Goal: Task Accomplishment & Management: Manage account settings

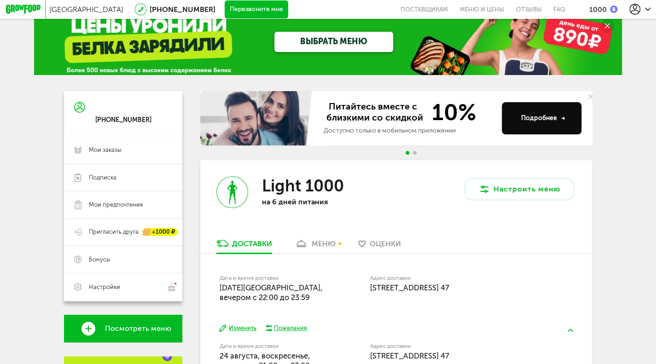
scroll to position [5, 0]
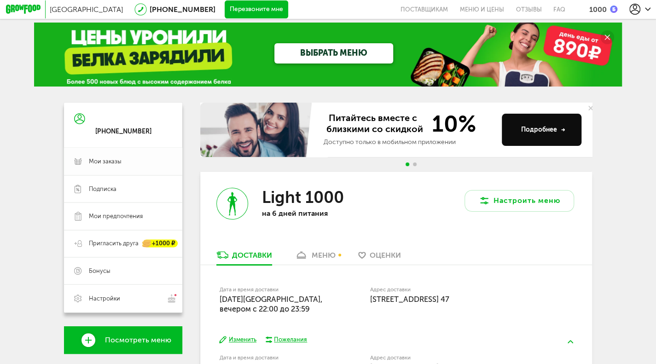
click at [90, 163] on span "Мои заказы" at bounding box center [105, 162] width 33 height 8
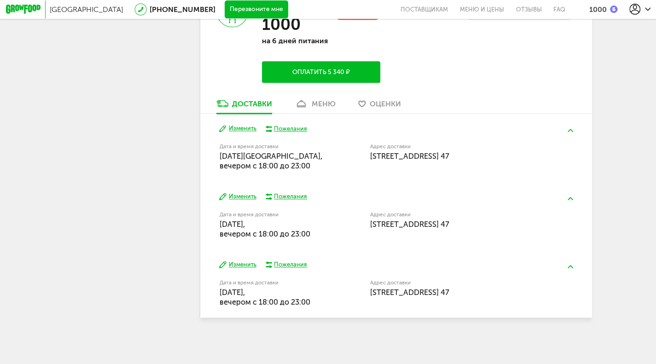
scroll to position [471, 0]
click at [275, 159] on span "[DATE], вечером c 18:00 до 23:00" at bounding box center [270, 161] width 103 height 18
click at [235, 128] on button "Изменить" at bounding box center [237, 128] width 37 height 8
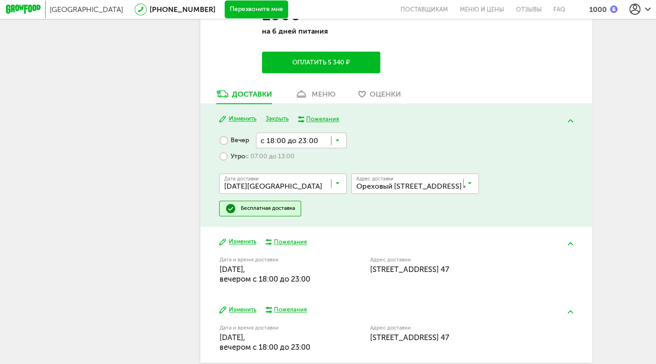
click at [340, 189] on icon at bounding box center [338, 185] width 5 height 9
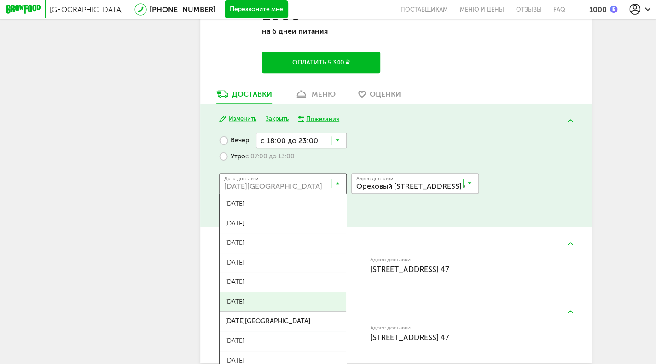
click at [301, 304] on ul "[DATE] августа, [DATE], [DATE], [DATE], [DATE], [DATE], [DATE], [DATE], [DATE],…" at bounding box center [283, 286] width 128 height 184
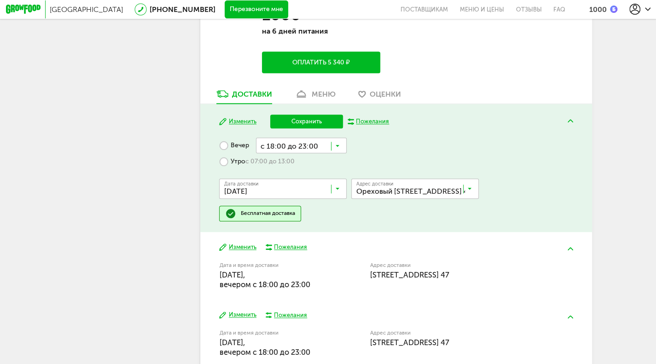
click at [315, 124] on button "Сохранить" at bounding box center [306, 122] width 73 height 14
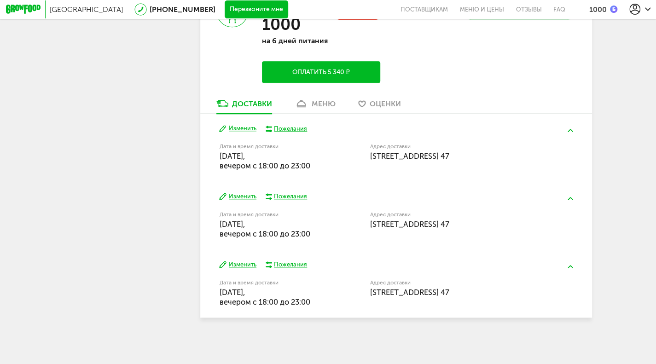
click at [241, 196] on button "Изменить" at bounding box center [237, 197] width 37 height 8
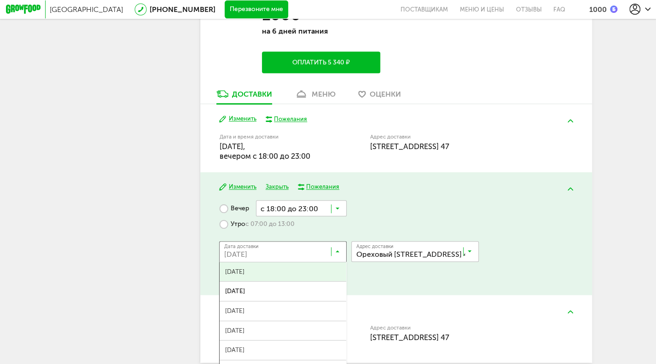
click at [340, 258] on icon at bounding box center [338, 253] width 5 height 9
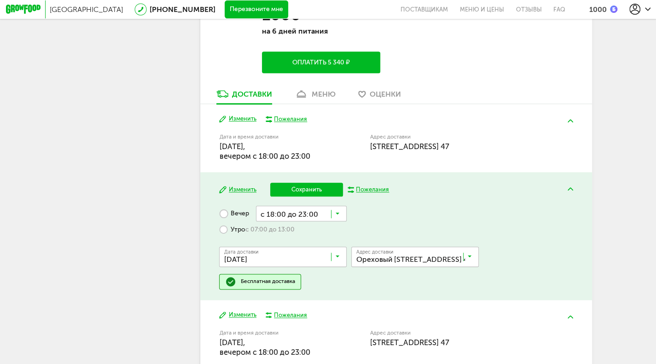
click at [287, 282] on span "[DATE]" at bounding box center [283, 277] width 127 height 19
click at [297, 193] on button "Сохранить" at bounding box center [306, 190] width 73 height 14
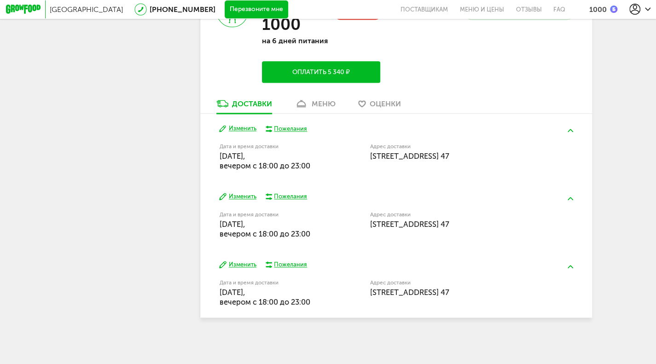
click at [236, 264] on button "Изменить" at bounding box center [237, 265] width 37 height 8
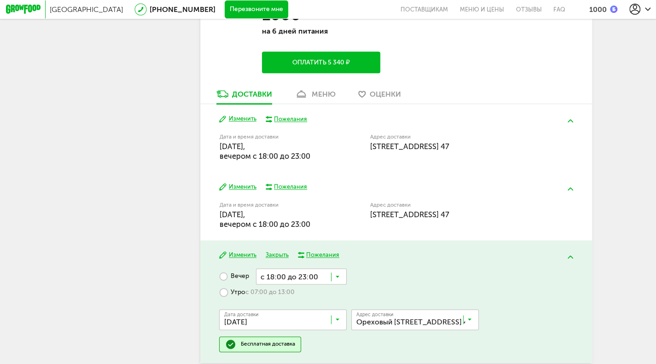
click at [333, 326] on input "Search for option" at bounding box center [286, 322] width 128 height 16
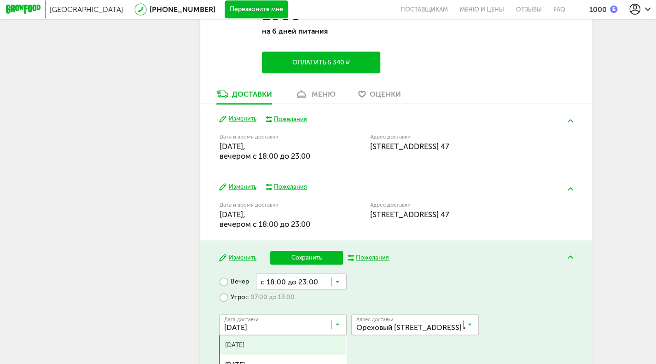
click at [266, 345] on span "[DATE]" at bounding box center [283, 345] width 127 height 19
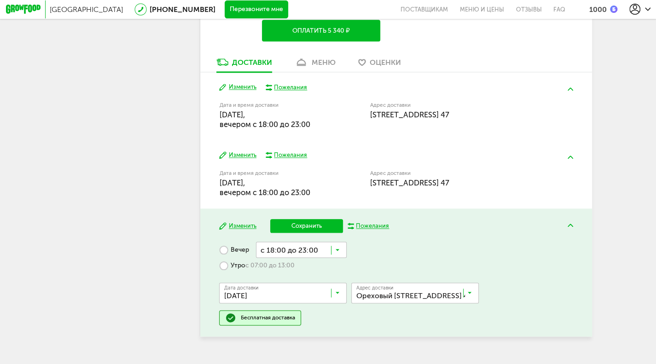
scroll to position [517, 0]
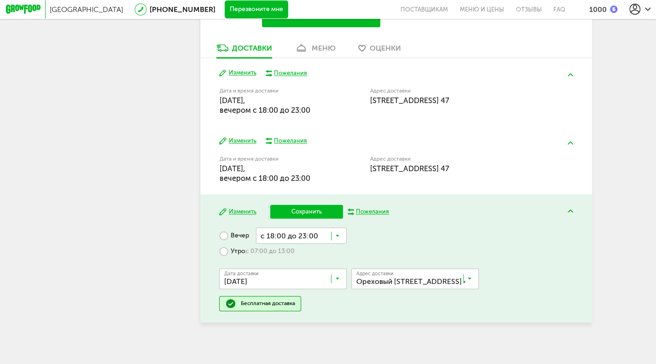
click at [303, 219] on button "Сохранить" at bounding box center [306, 212] width 73 height 14
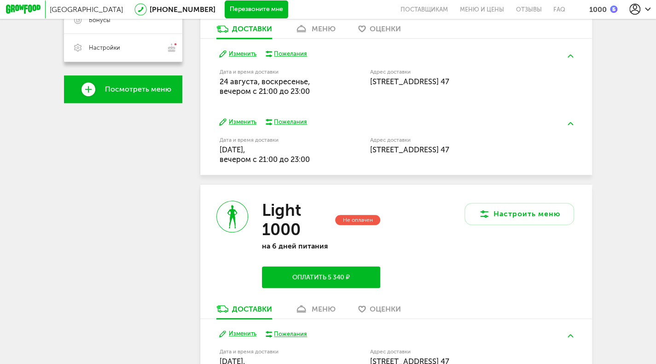
scroll to position [112, 0]
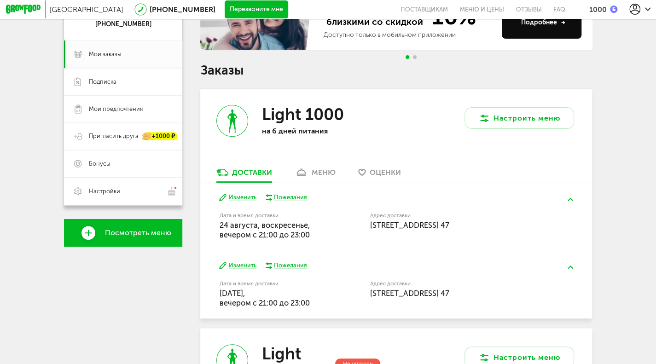
click at [321, 177] on div "меню" at bounding box center [324, 172] width 24 height 9
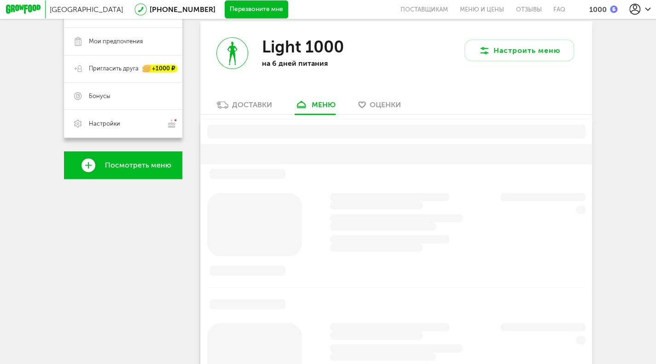
scroll to position [181, 0]
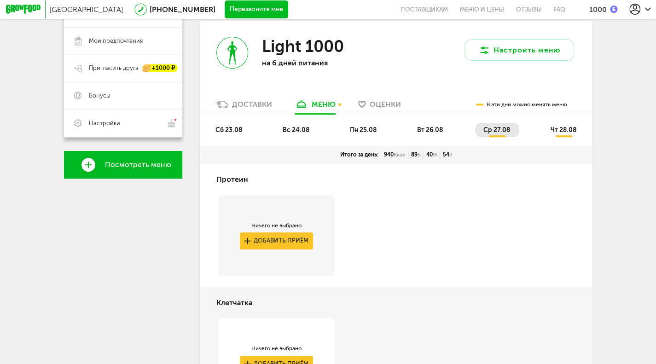
click at [371, 129] on span "пн 25.08" at bounding box center [363, 130] width 27 height 8
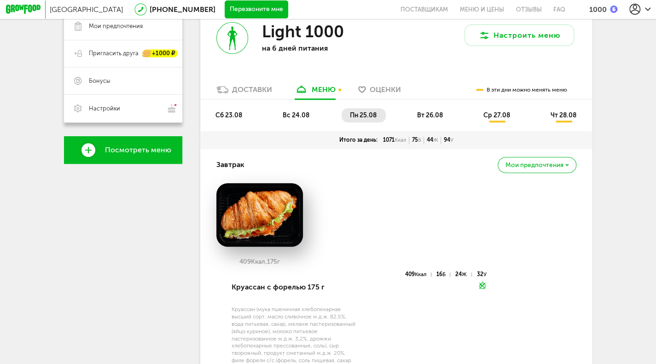
scroll to position [225, 0]
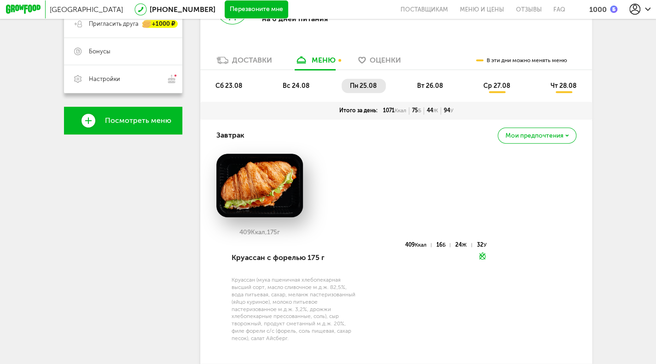
click at [235, 88] on span "сб 23.08" at bounding box center [229, 86] width 27 height 8
click at [298, 88] on span "вс 24.08" at bounding box center [296, 86] width 27 height 8
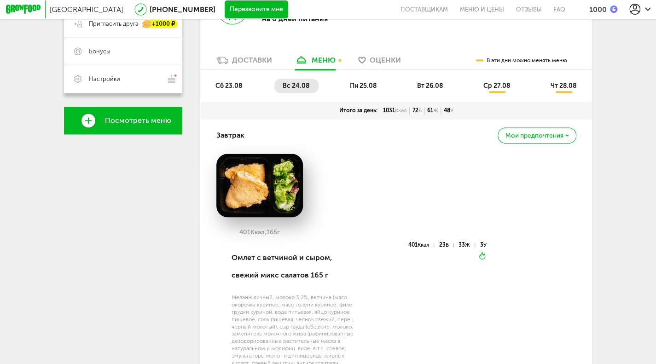
click at [372, 85] on li "пн 25.08" at bounding box center [364, 86] width 44 height 14
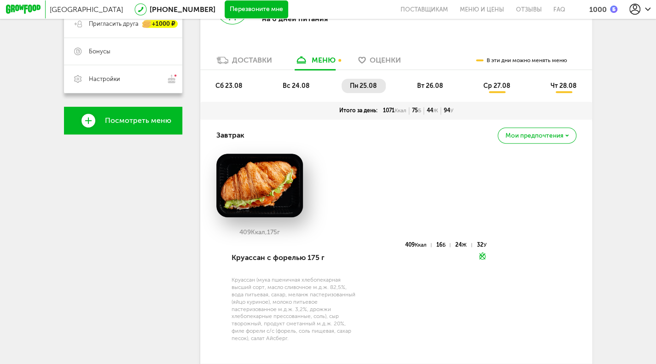
click at [439, 88] on span "вт 26.08" at bounding box center [430, 86] width 26 height 8
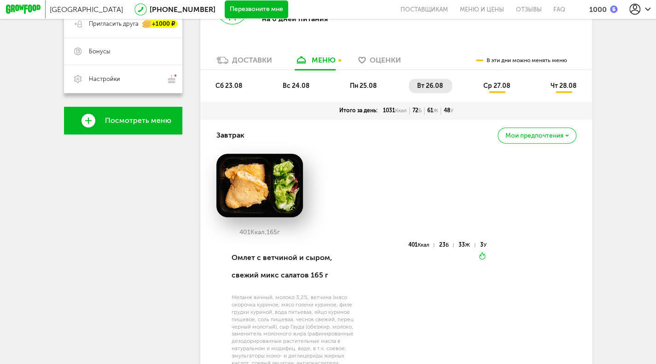
click at [488, 88] on span "ср 27.08" at bounding box center [497, 86] width 27 height 8
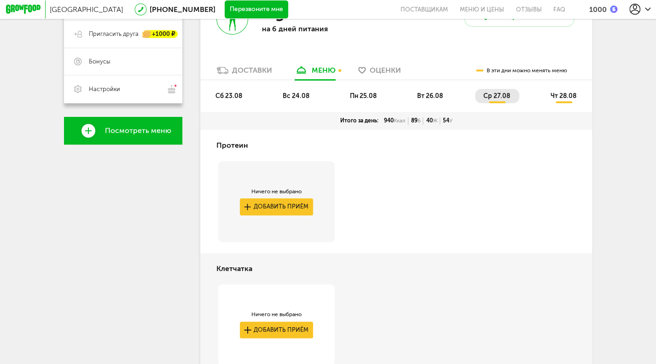
scroll to position [235, 0]
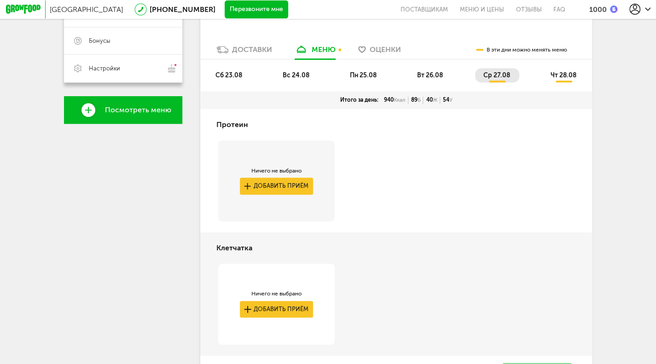
click at [559, 79] on span "чт 28.08" at bounding box center [564, 75] width 26 height 8
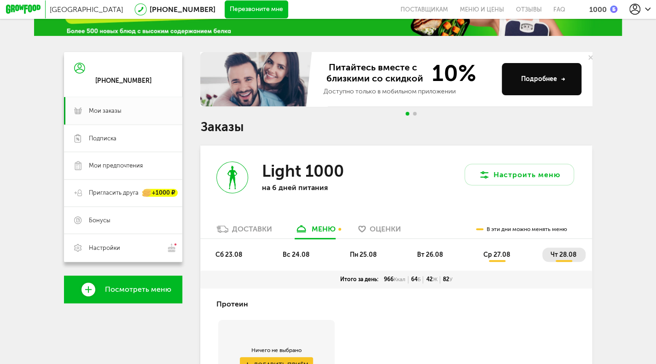
scroll to position [50, 0]
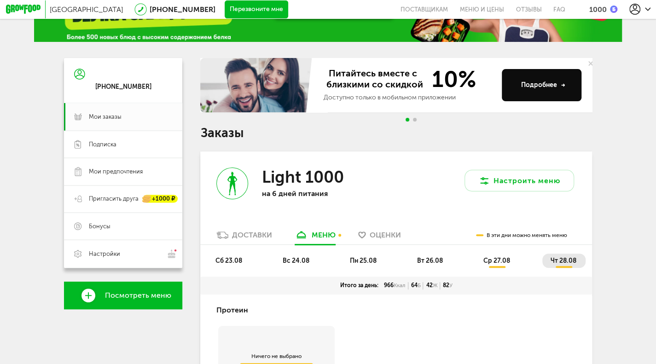
click at [235, 263] on span "сб 23.08" at bounding box center [229, 261] width 27 height 8
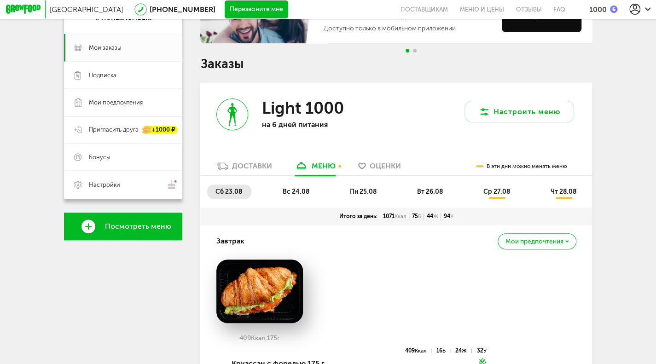
scroll to position [110, 0]
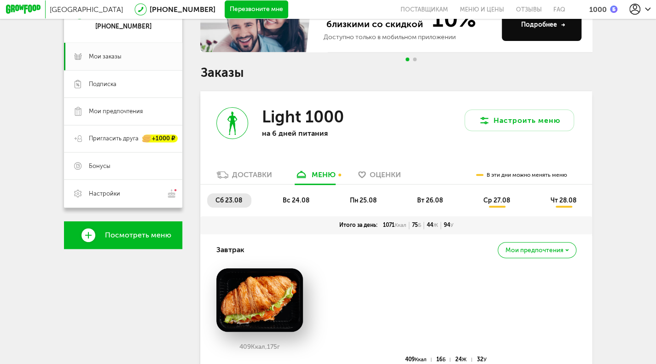
click at [293, 199] on li "вс 24.08" at bounding box center [297, 200] width 44 height 14
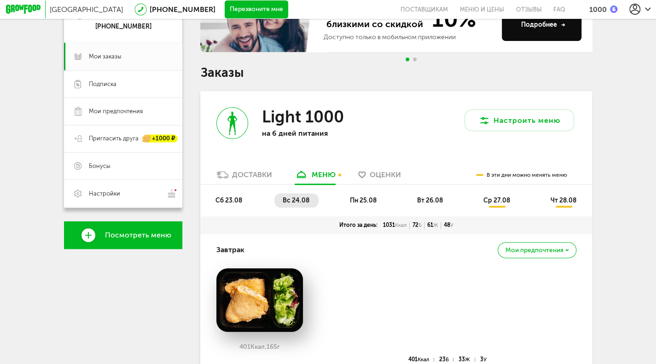
click at [362, 208] on li "пн 25.08" at bounding box center [364, 200] width 44 height 14
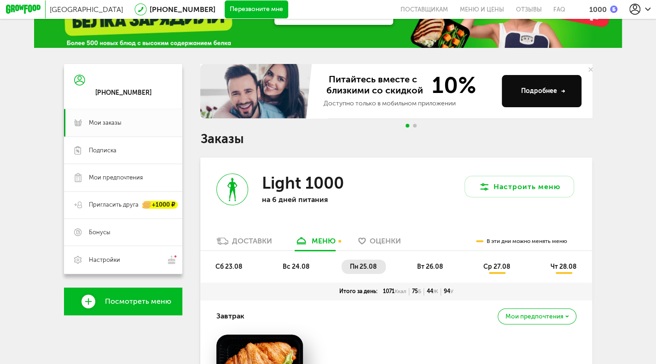
scroll to position [0, 0]
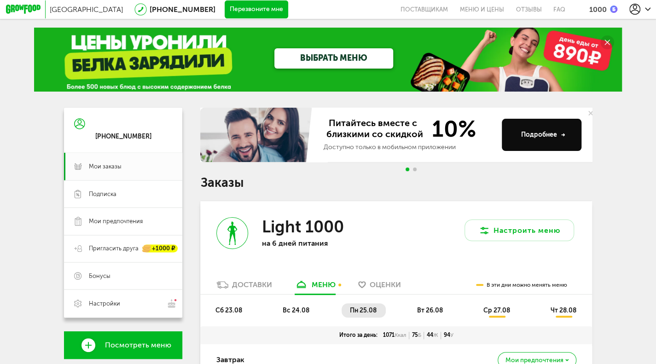
click at [632, 9] on icon at bounding box center [635, 9] width 11 height 11
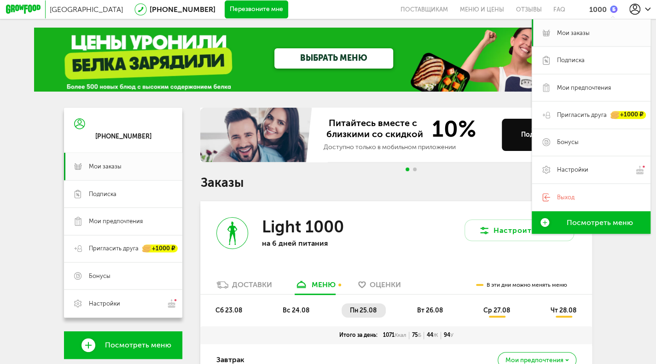
click at [632, 9] on icon at bounding box center [635, 9] width 11 height 11
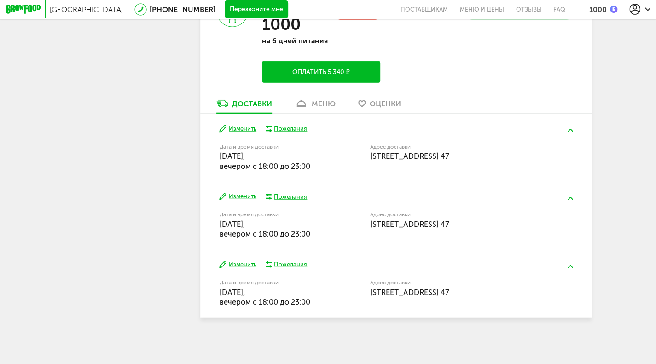
scroll to position [1241, 0]
click at [319, 104] on div "меню" at bounding box center [324, 103] width 24 height 9
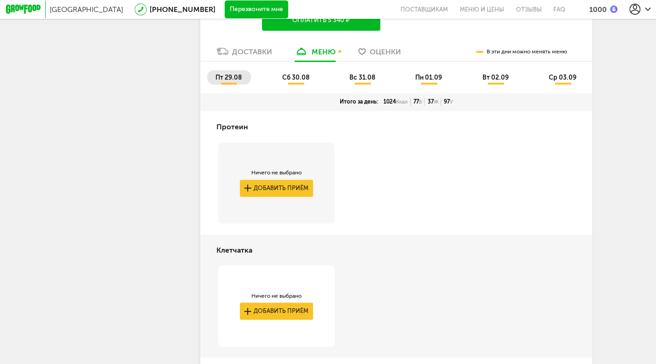
scroll to position [1263, 0]
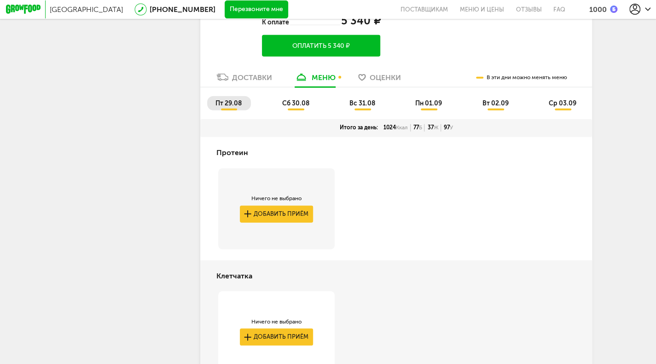
click at [306, 107] on span "сб 30.08" at bounding box center [295, 103] width 27 height 8
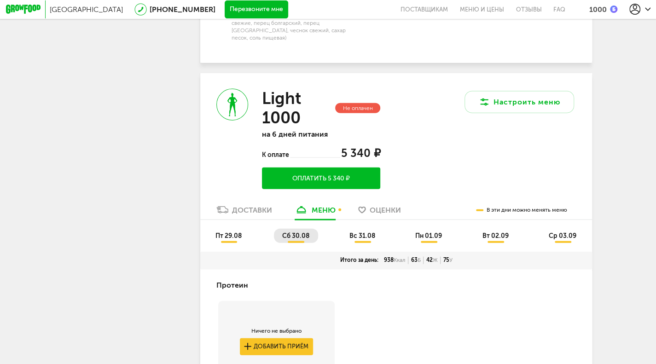
scroll to position [1234, 0]
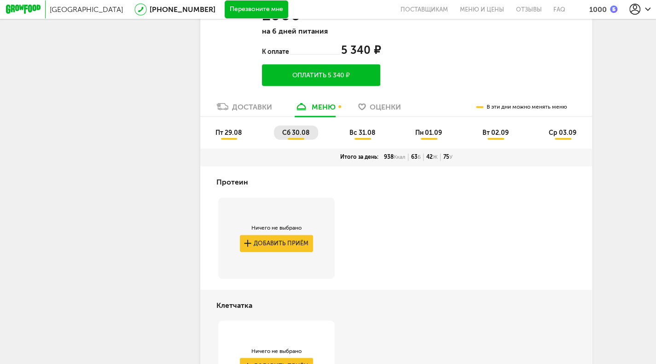
click at [367, 140] on li "вс 31.08" at bounding box center [362, 133] width 43 height 14
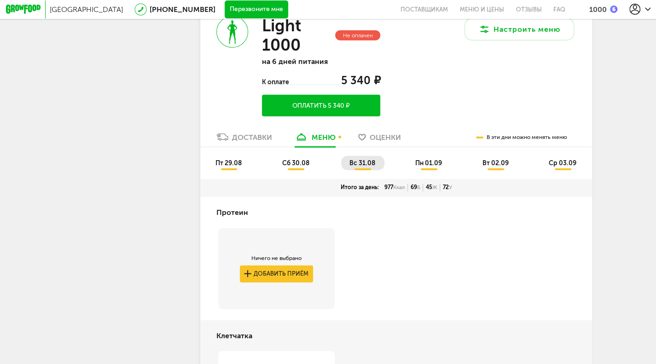
scroll to position [1322, 0]
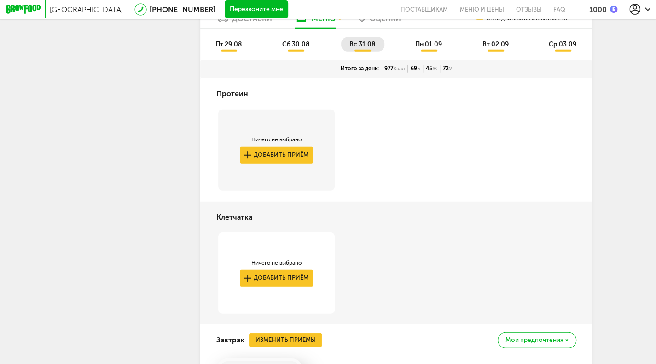
click at [437, 48] on span "пн 01.09" at bounding box center [428, 45] width 27 height 8
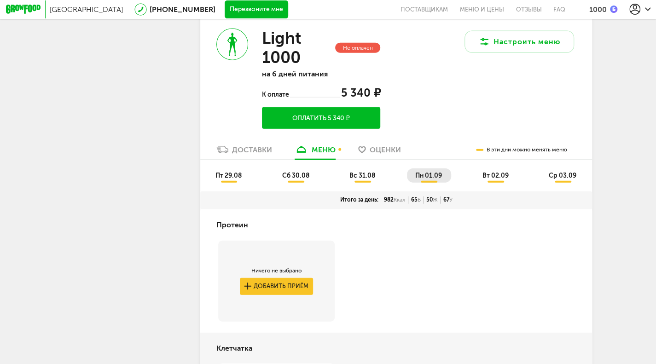
scroll to position [1160, 0]
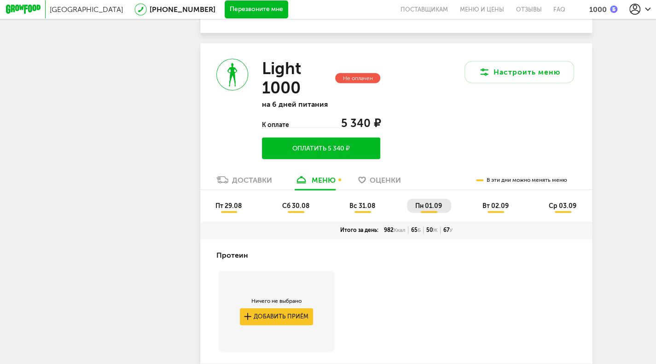
click at [503, 210] on span "вт 02.09" at bounding box center [495, 206] width 26 height 8
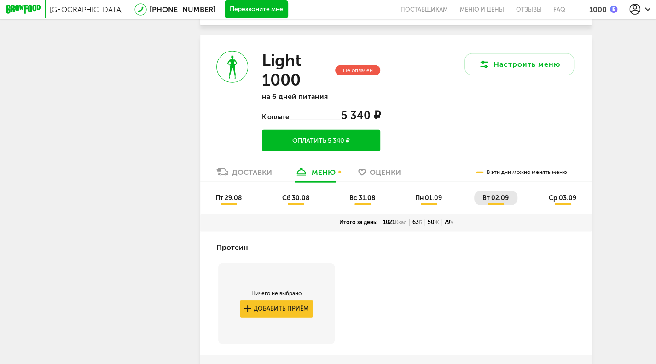
scroll to position [1162, 0]
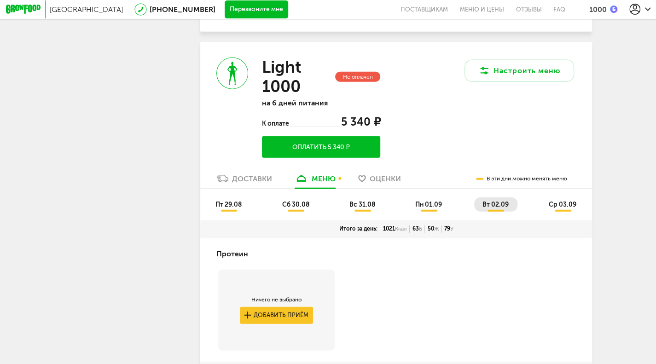
click at [571, 212] on li "ср 03.09" at bounding box center [563, 205] width 45 height 14
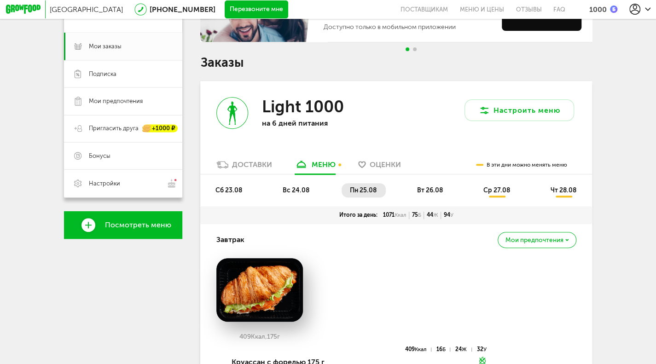
scroll to position [0, 0]
